Goal: Register for event/course

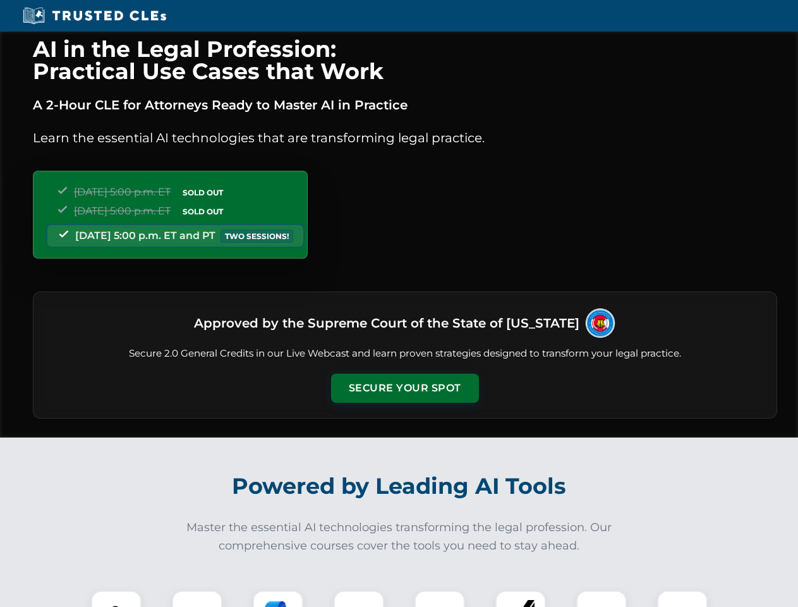
click at [404, 388] on button "Secure Your Spot" at bounding box center [405, 387] width 148 height 29
click at [116, 598] on img at bounding box center [116, 615] width 37 height 37
click at [197, 598] on div at bounding box center [197, 615] width 51 height 51
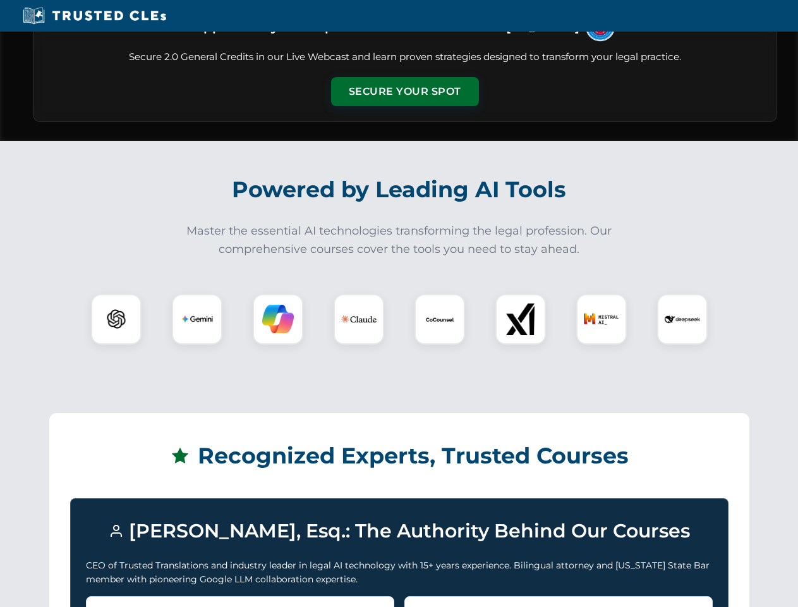
scroll to position [1095, 0]
